Goal: Task Accomplishment & Management: Manage account settings

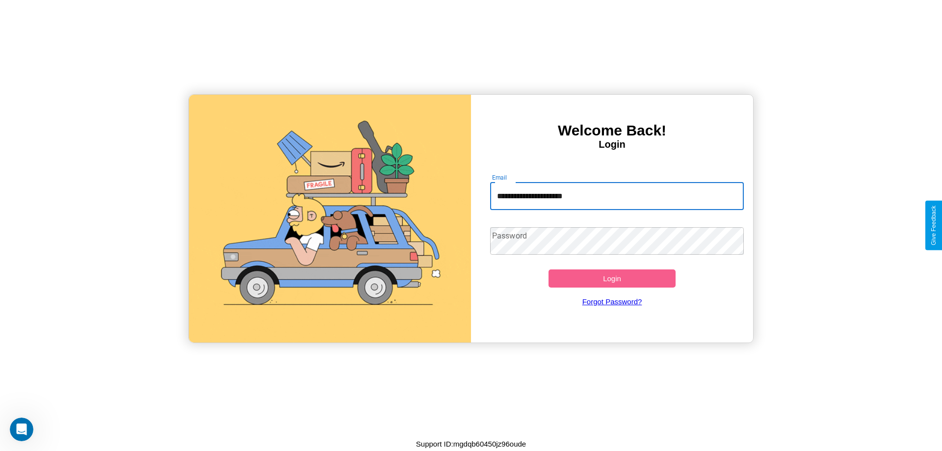
type input "**********"
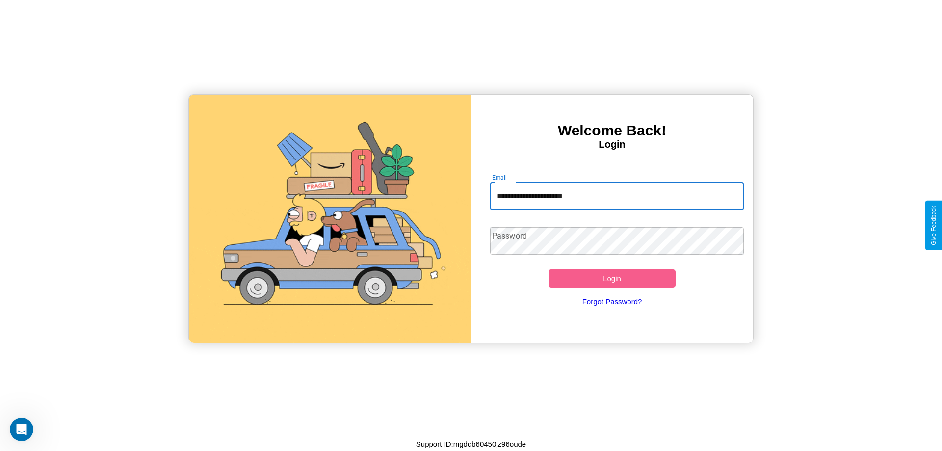
click at [612, 278] on button "Login" at bounding box center [612, 278] width 127 height 18
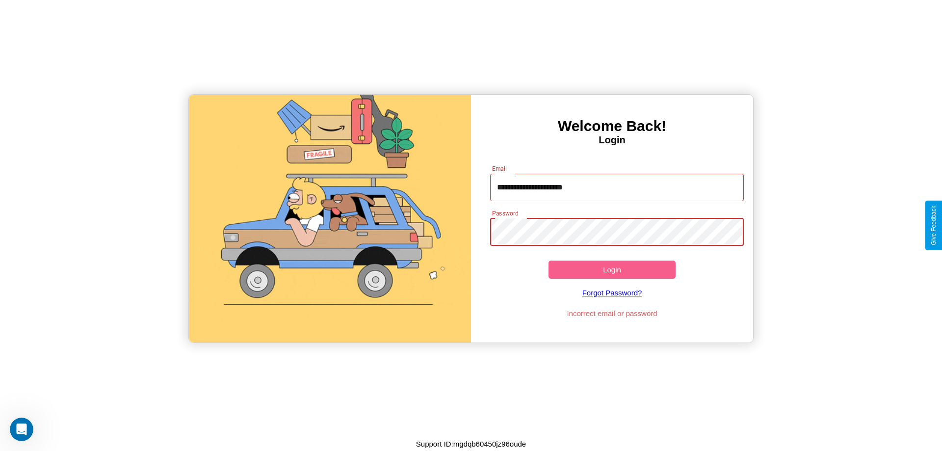
click at [612, 269] on button "Login" at bounding box center [612, 270] width 127 height 18
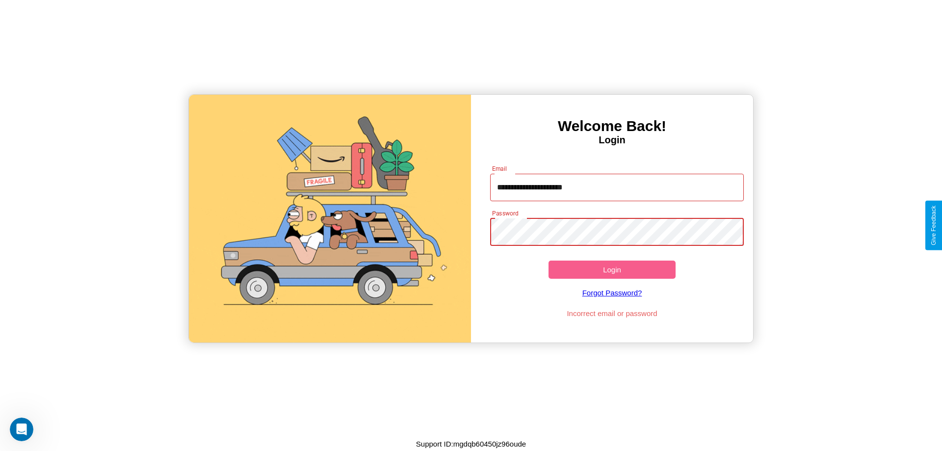
click at [612, 269] on button "Login" at bounding box center [612, 270] width 127 height 18
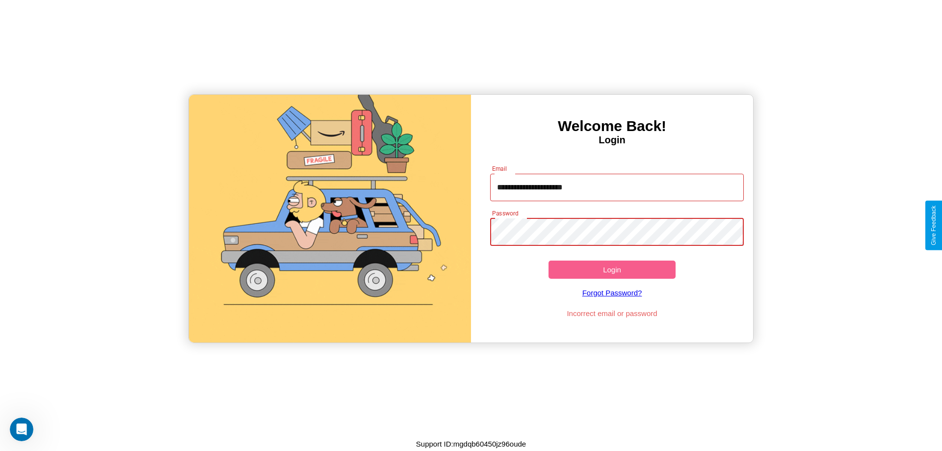
click at [612, 269] on button "Login" at bounding box center [612, 270] width 127 height 18
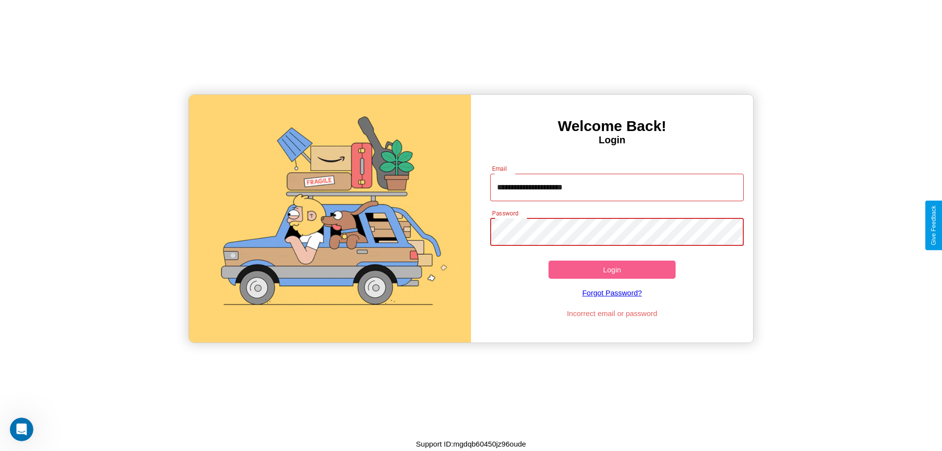
click at [612, 269] on button "Login" at bounding box center [612, 270] width 127 height 18
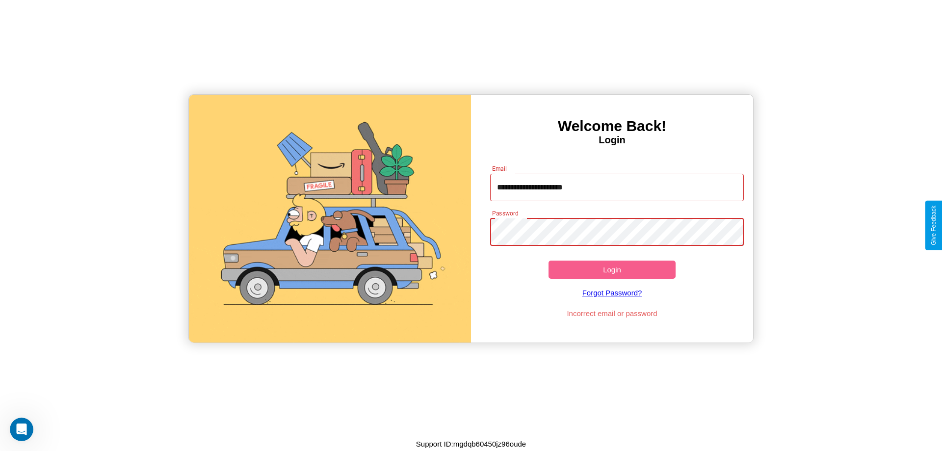
click at [612, 269] on button "Login" at bounding box center [612, 270] width 127 height 18
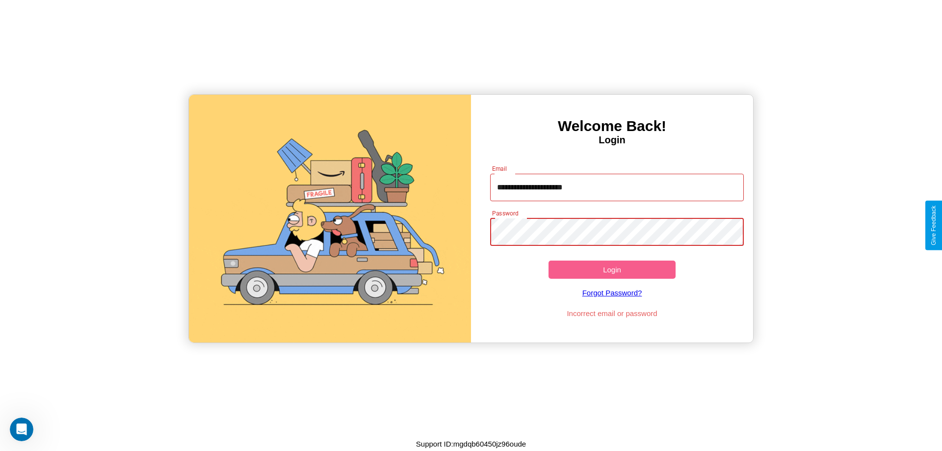
click at [612, 269] on button "Login" at bounding box center [612, 270] width 127 height 18
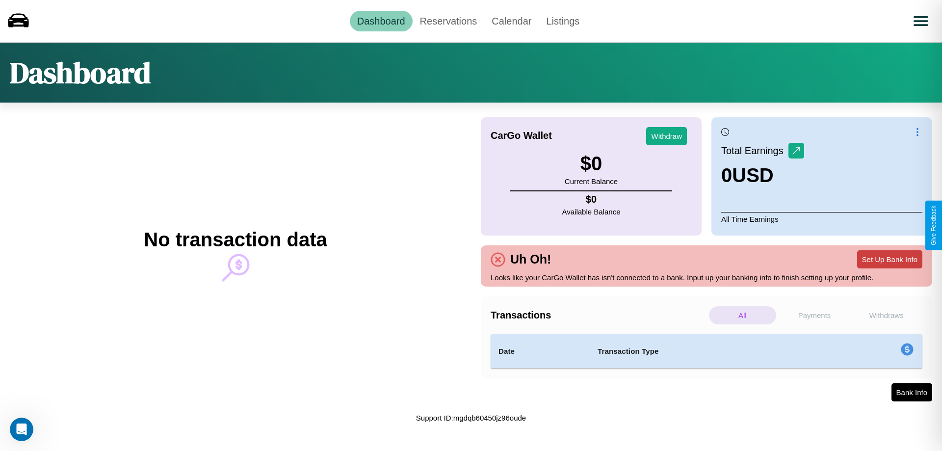
click at [890, 259] on button "Set Up Bank Info" at bounding box center [889, 259] width 65 height 18
